Goal: Transaction & Acquisition: Purchase product/service

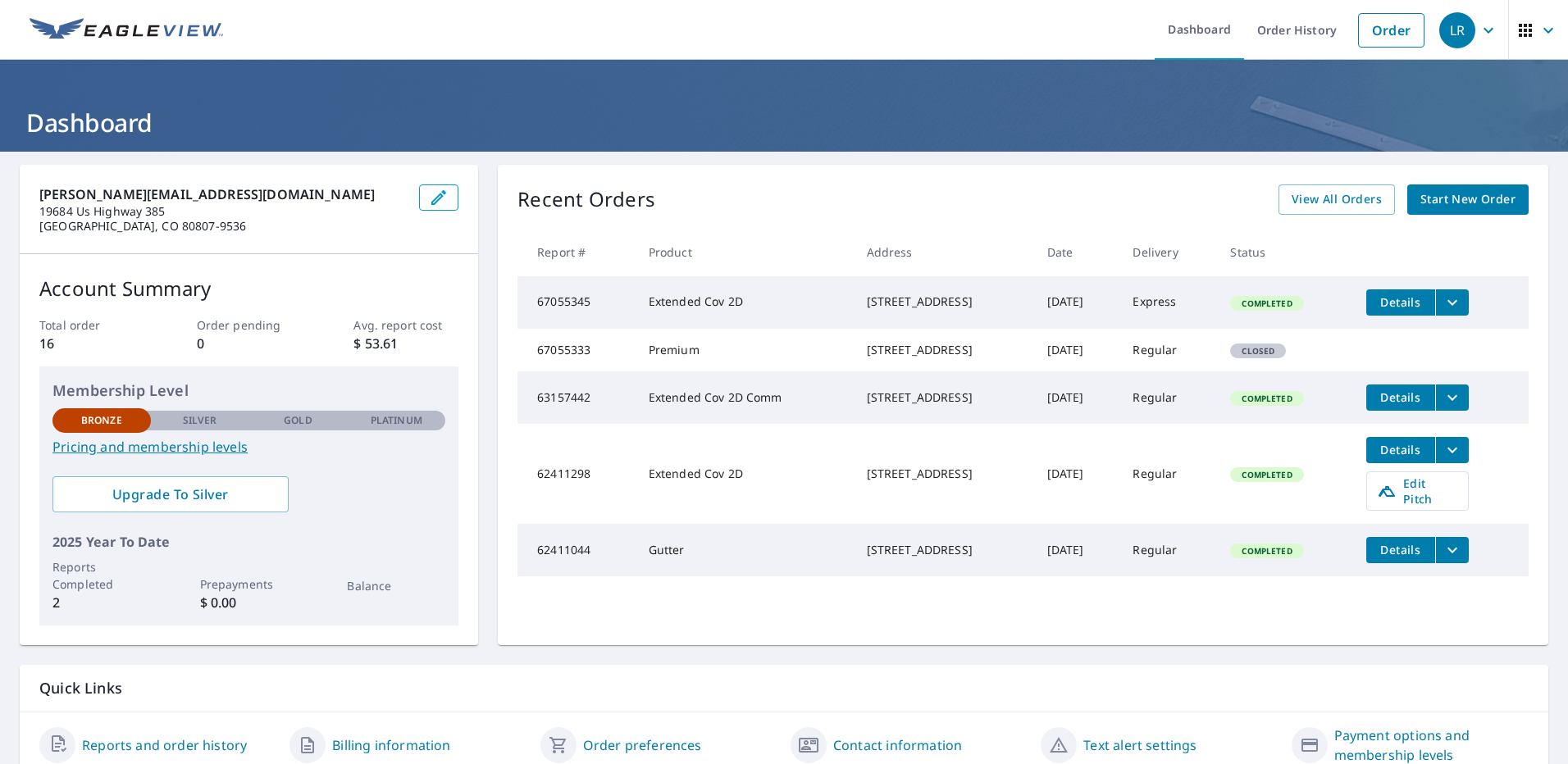
click at [1440, 205] on span "Start New Order" at bounding box center [1468, 199] width 95 height 20
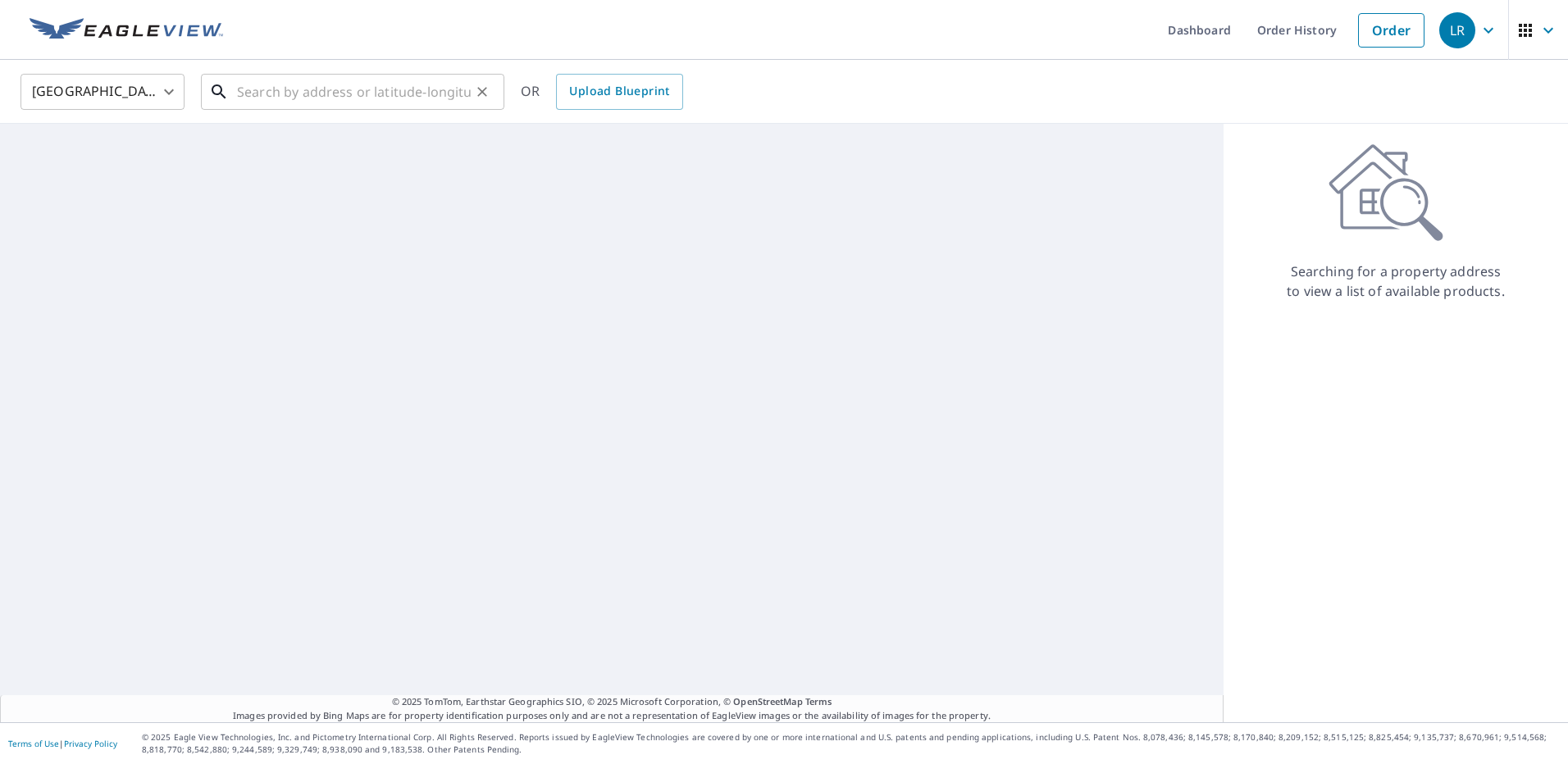
click at [298, 104] on input "text" at bounding box center [353, 92] width 233 height 46
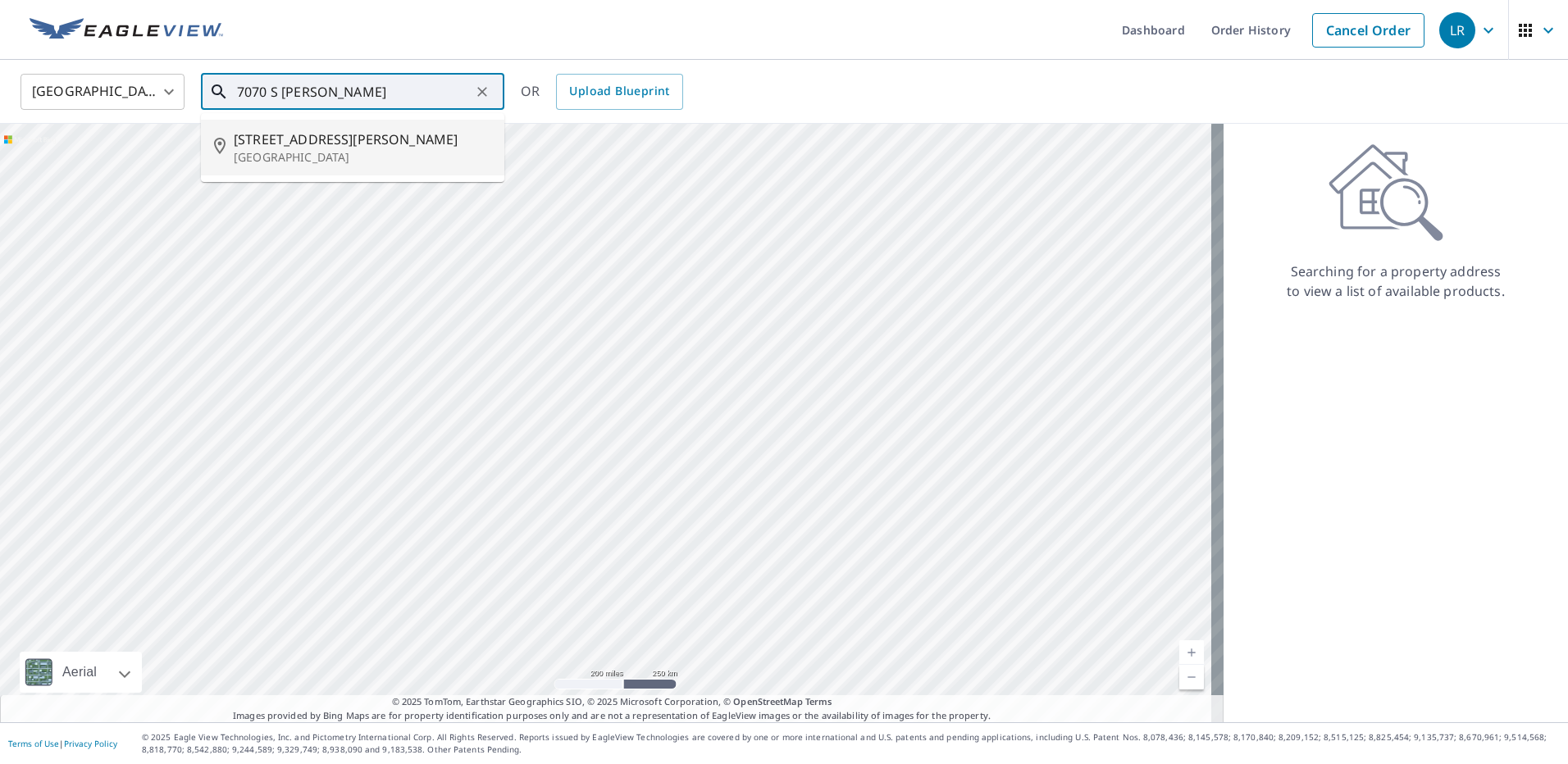
click at [302, 134] on span "[STREET_ADDRESS][PERSON_NAME]" at bounding box center [362, 139] width 257 height 20
type input "[STREET_ADDRESS][PERSON_NAME]"
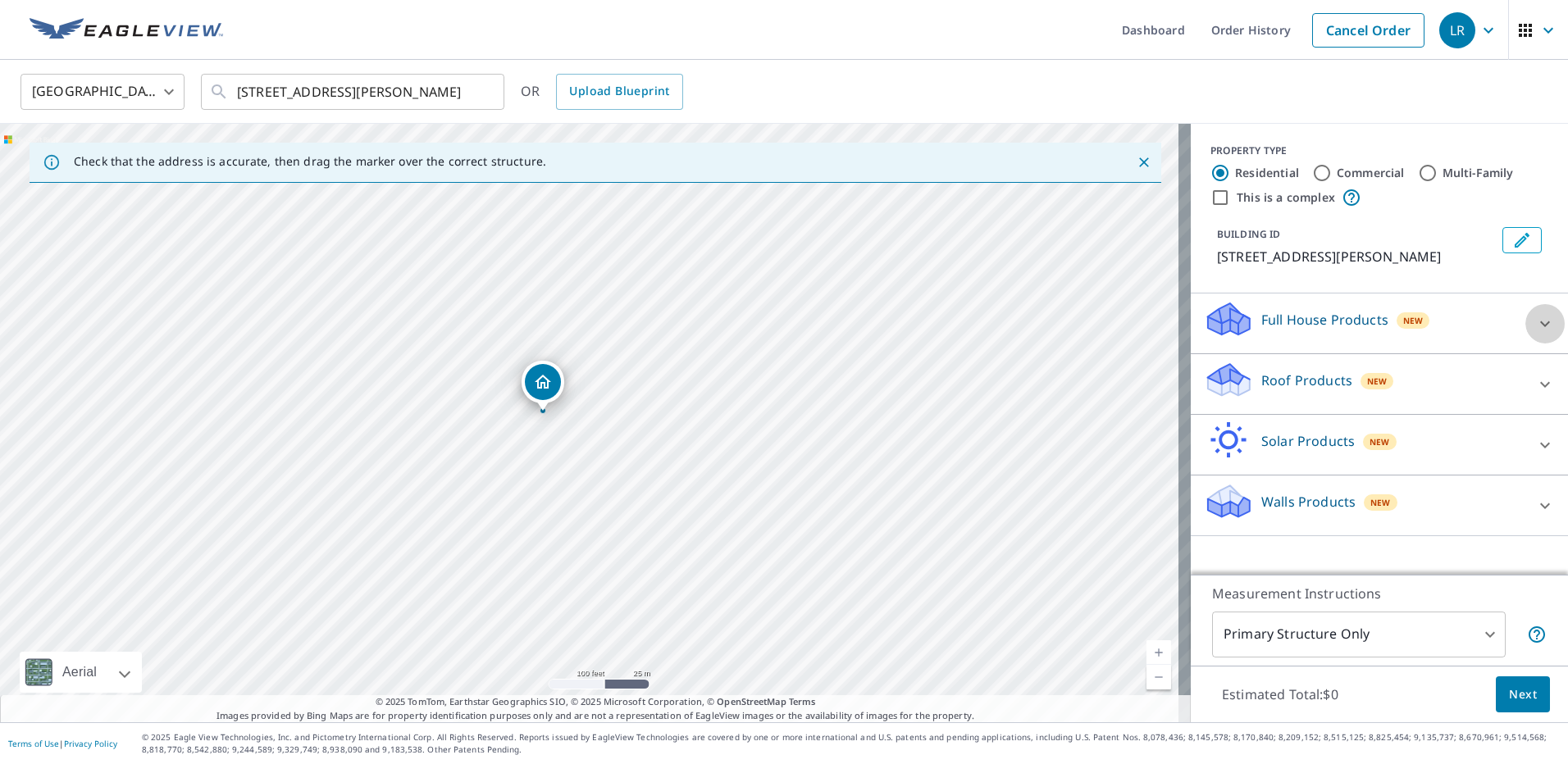
click at [1535, 321] on icon at bounding box center [1545, 323] width 20 height 20
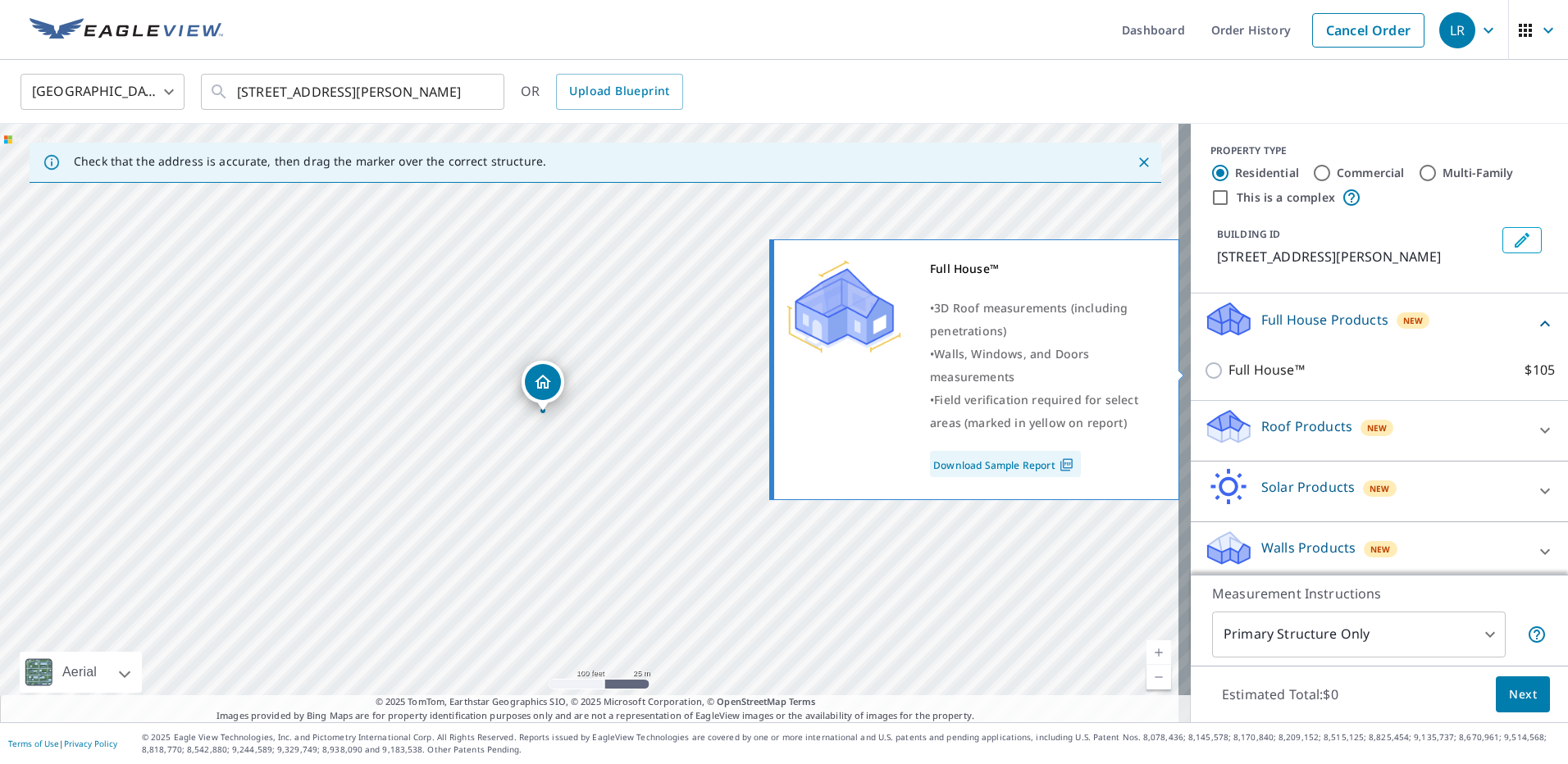
click at [1206, 370] on input "Full House™ $105" at bounding box center [1217, 370] width 25 height 20
checkbox input "true"
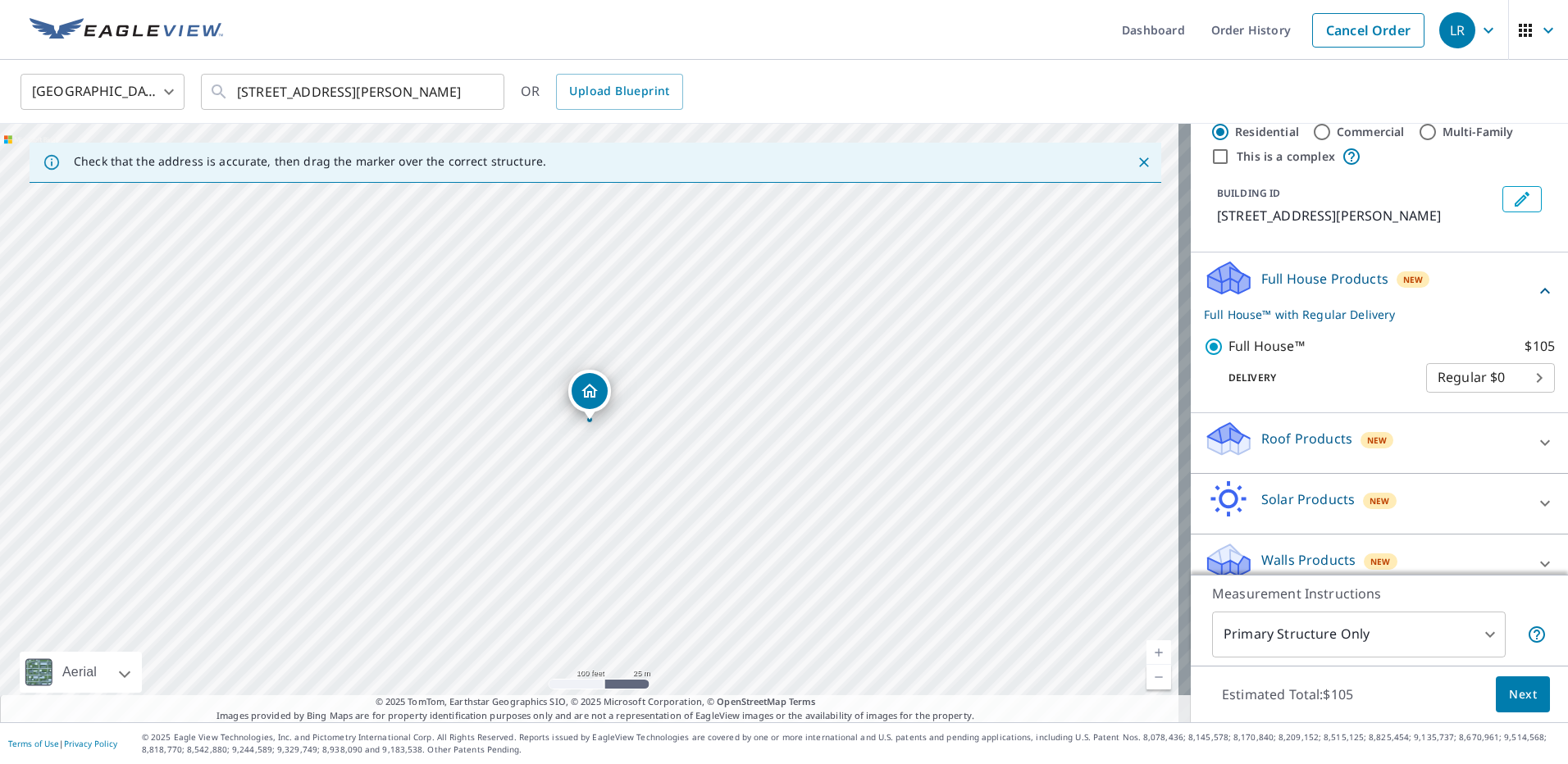
scroll to position [61, 0]
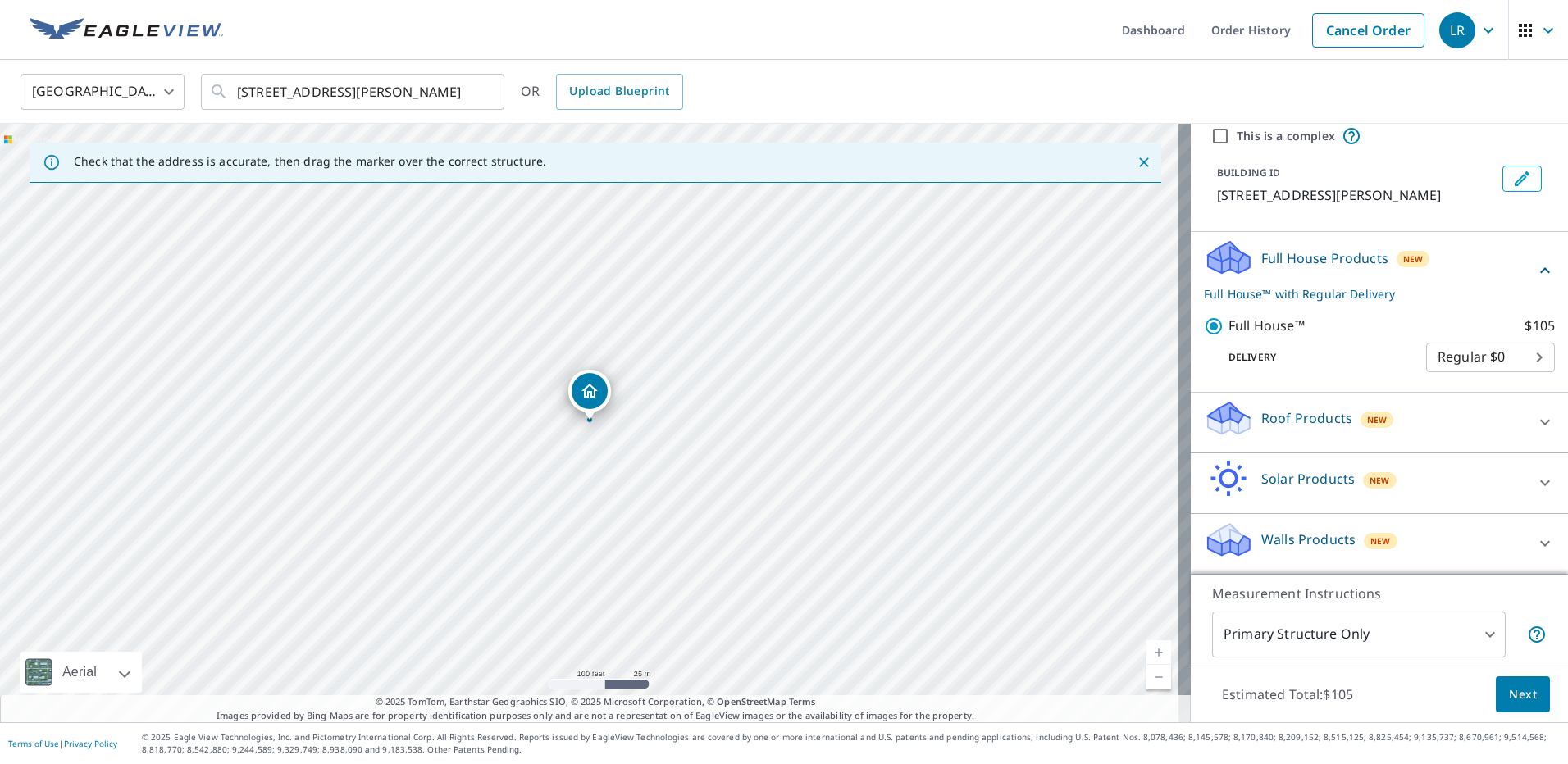
click at [1371, 542] on span "New" at bounding box center [1381, 541] width 20 height 13
click at [1535, 543] on icon at bounding box center [1545, 543] width 20 height 20
click at [1535, 542] on icon at bounding box center [1545, 543] width 20 height 20
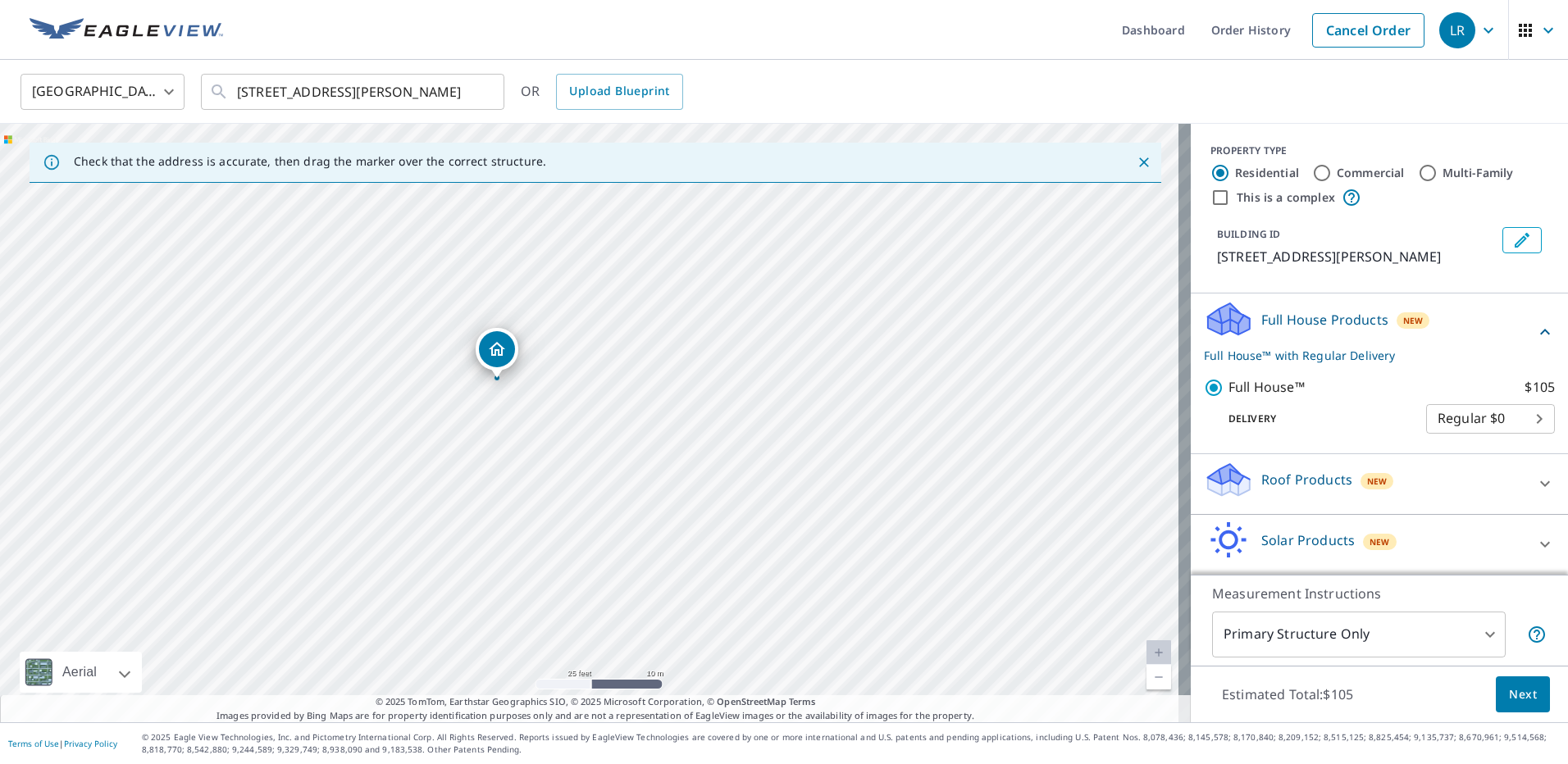
scroll to position [155, 0]
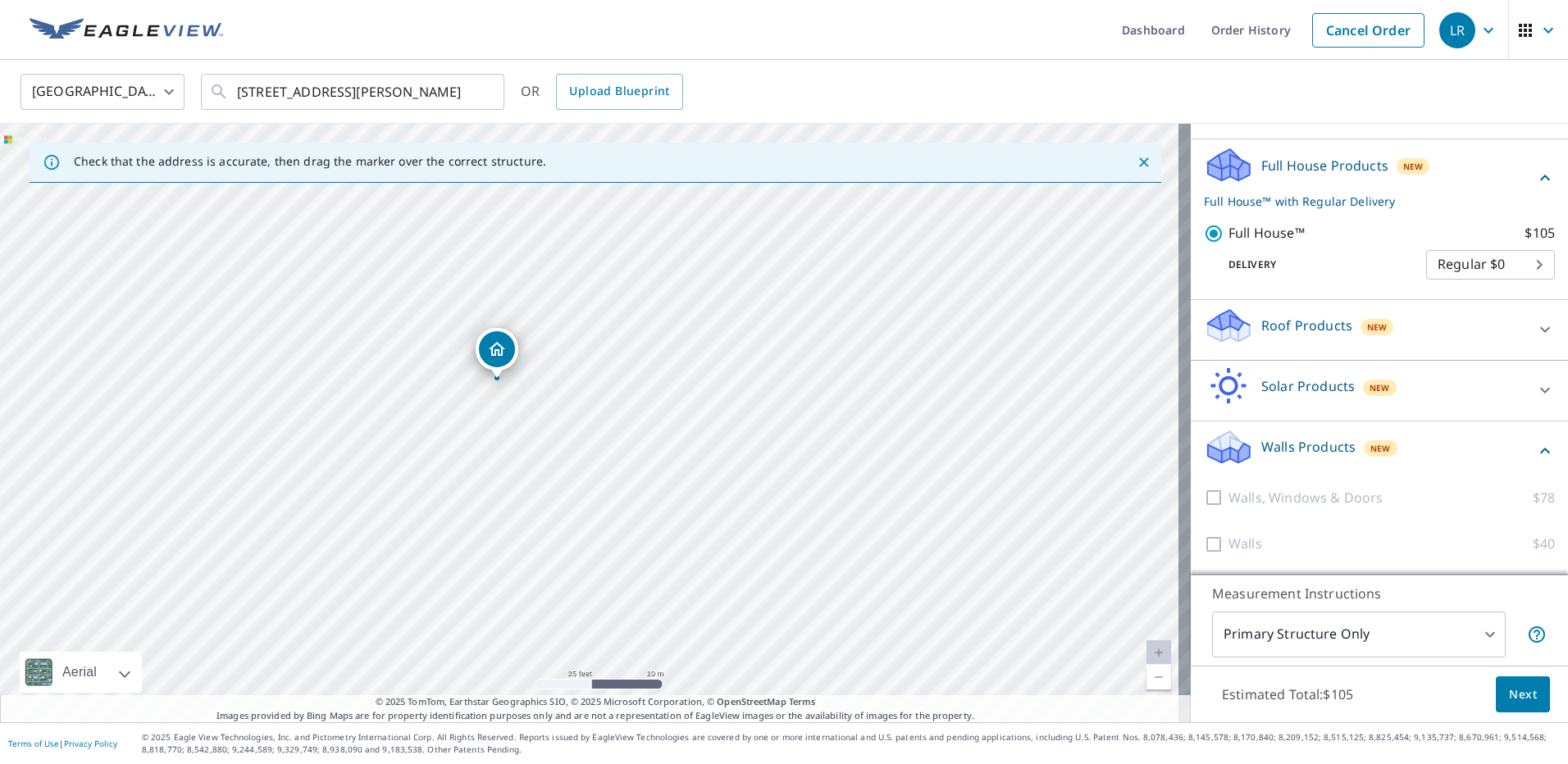
click at [1479, 633] on body "LR LR Dashboard Order History Cancel Order LR [GEOGRAPHIC_DATA] [GEOGRAPHIC_DAT…" at bounding box center [784, 382] width 1568 height 764
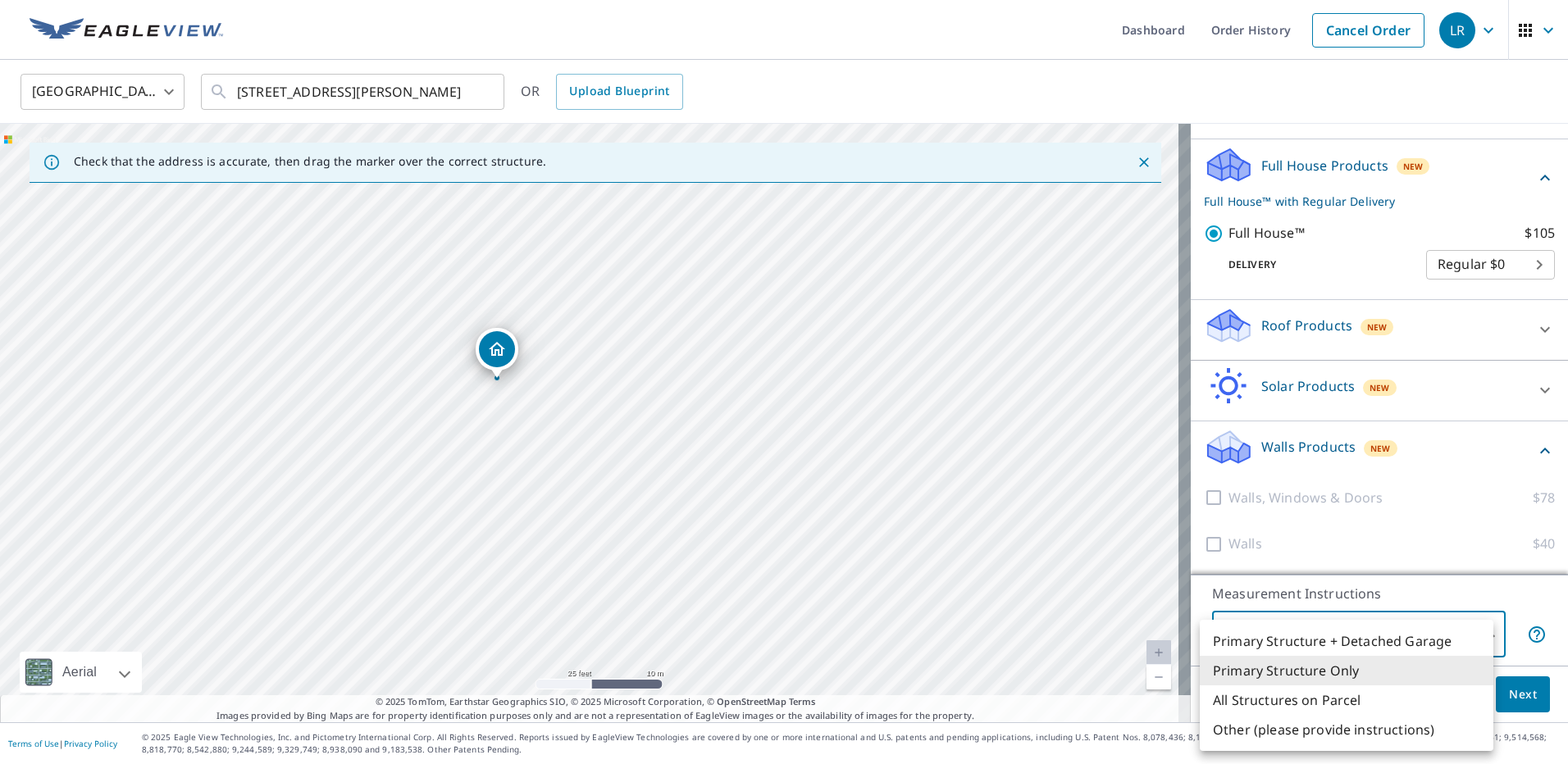
click at [1146, 539] on div at bounding box center [784, 382] width 1568 height 764
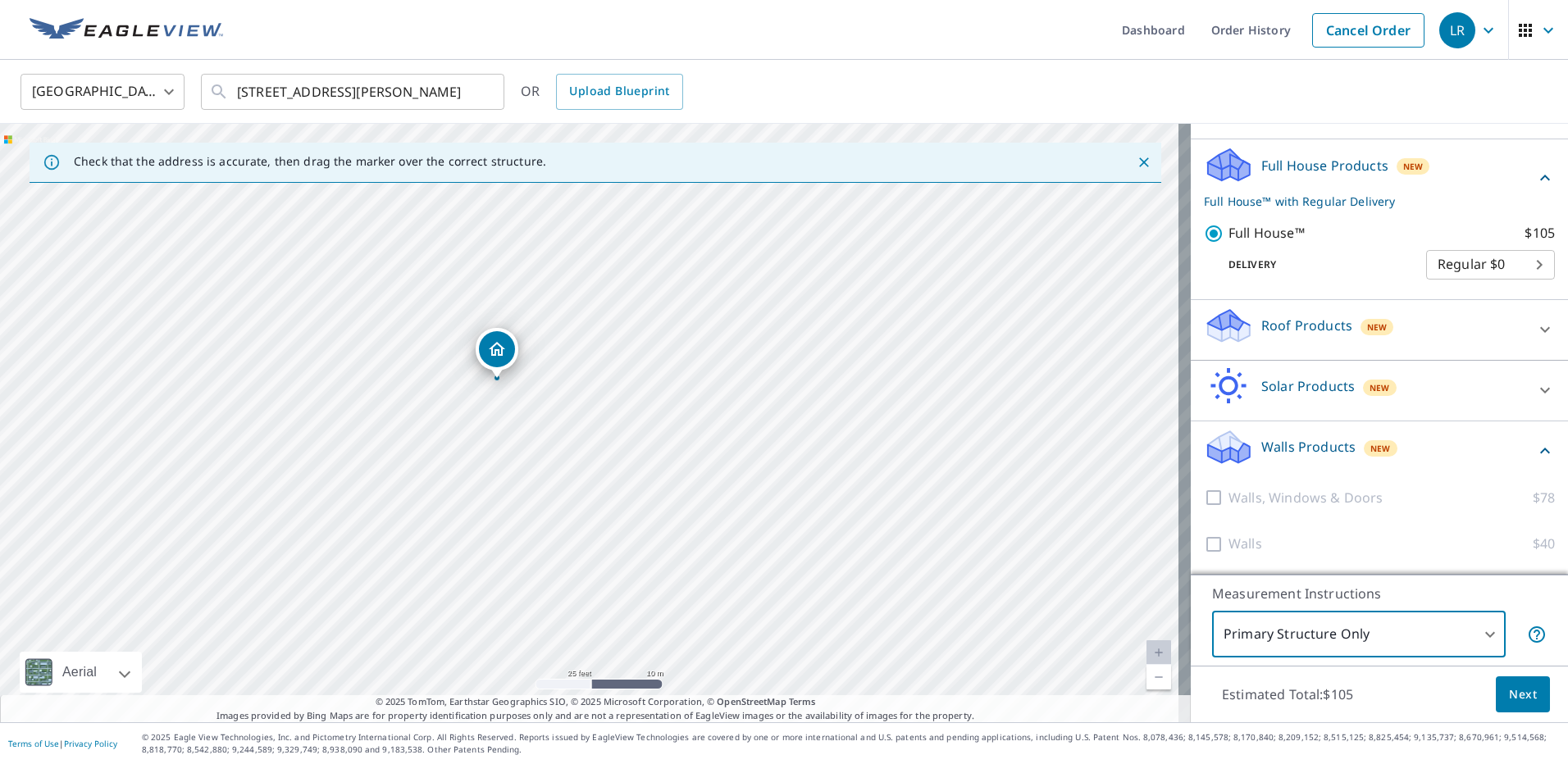
click at [1515, 694] on span "Next" at bounding box center [1523, 694] width 28 height 20
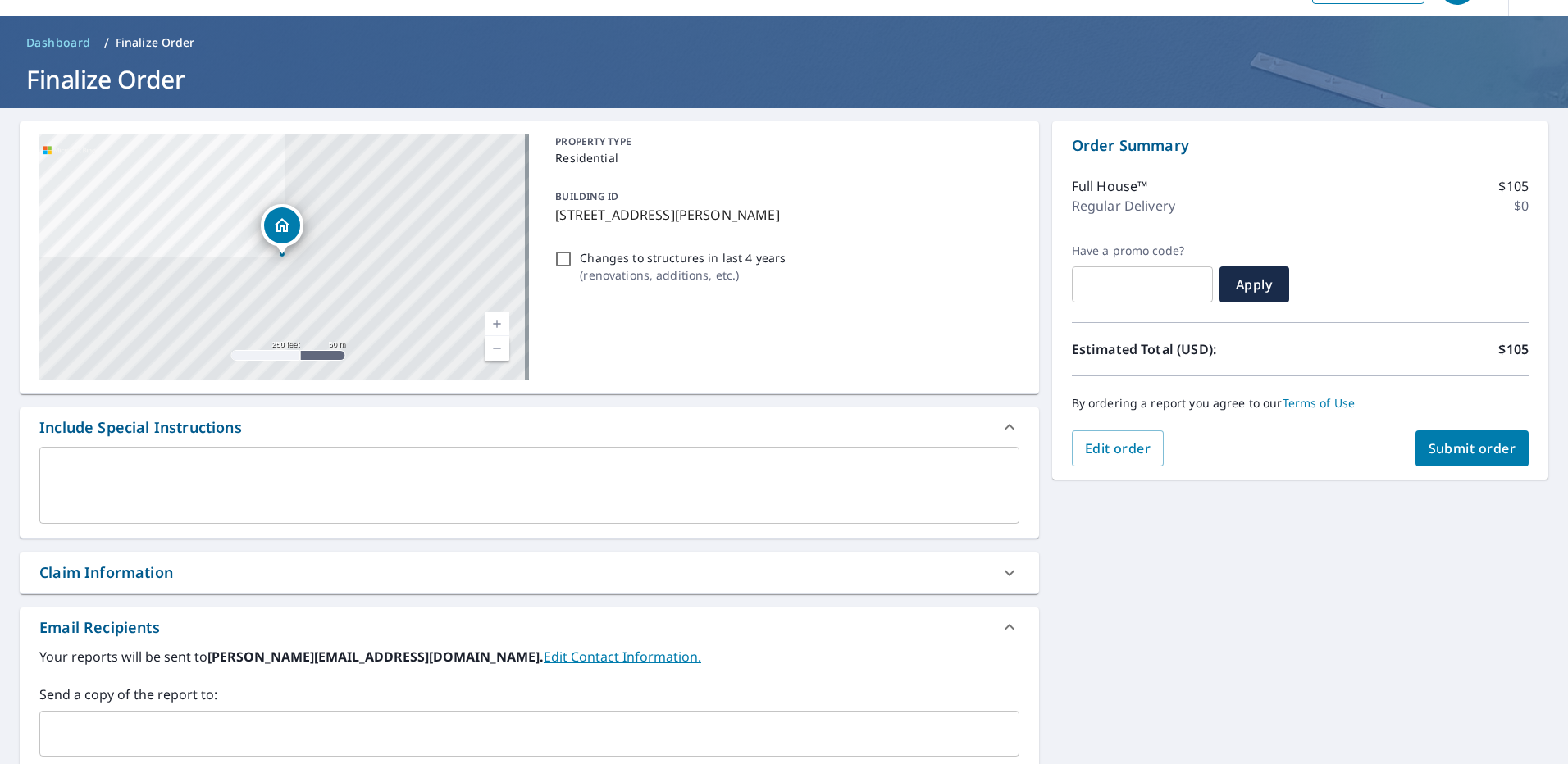
scroll to position [22, 0]
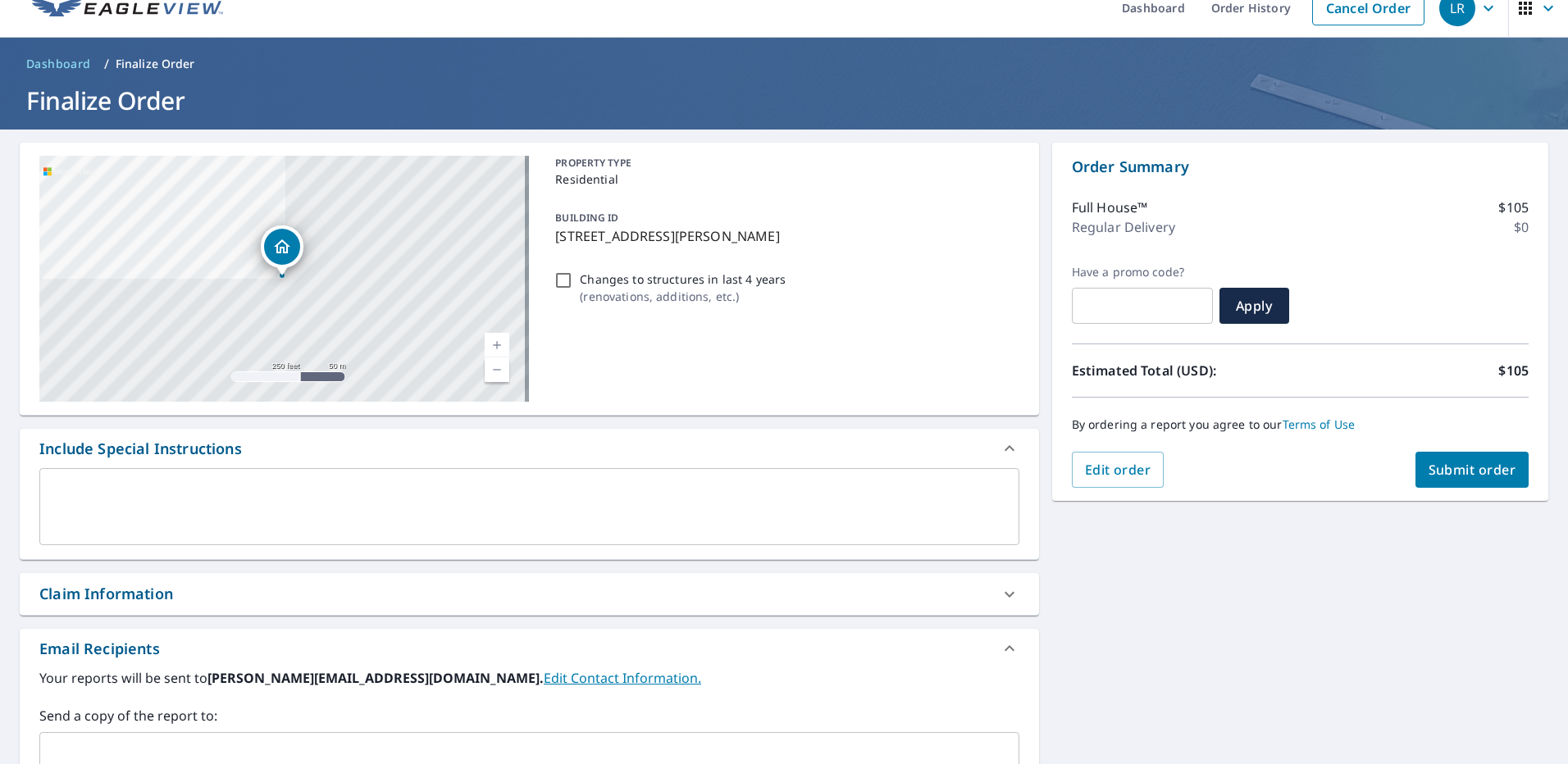
click at [1468, 469] on span "Submit order" at bounding box center [1472, 469] width 87 height 18
checkbox input "true"
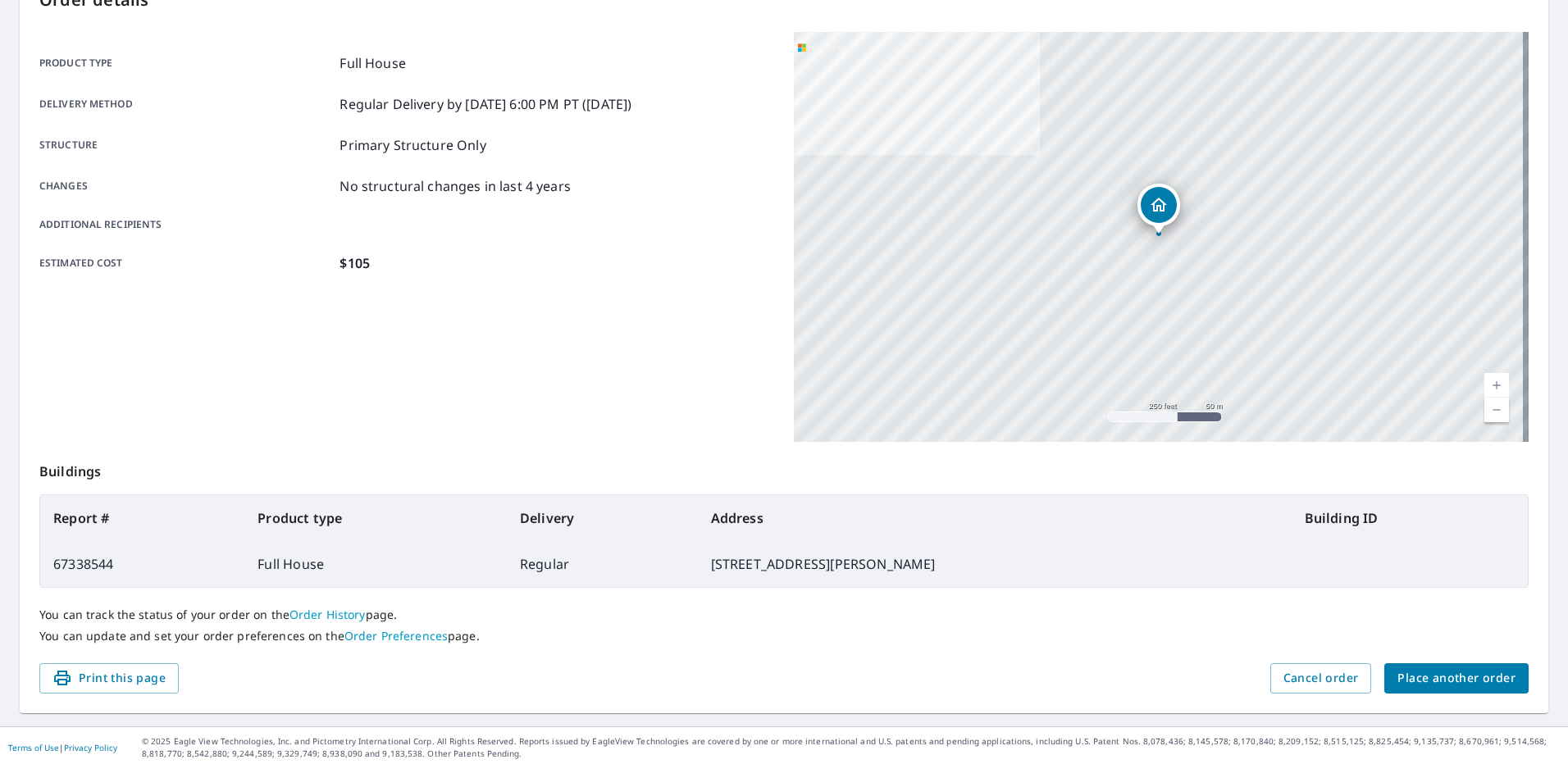
scroll to position [201, 0]
